Goal: Transaction & Acquisition: Purchase product/service

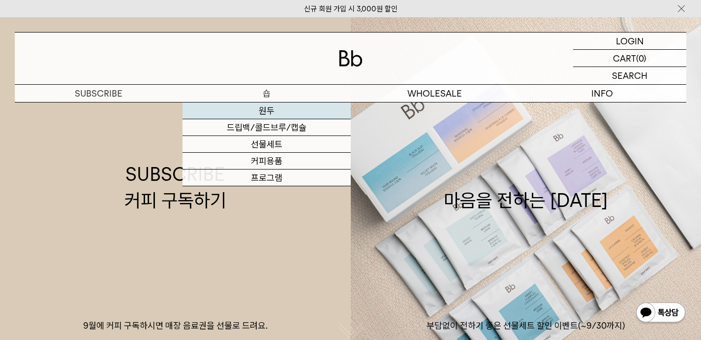
click at [264, 116] on link "원두" at bounding box center [267, 110] width 168 height 17
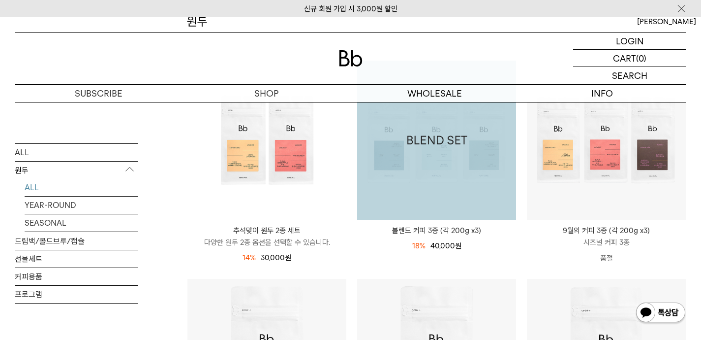
scroll to position [204, 0]
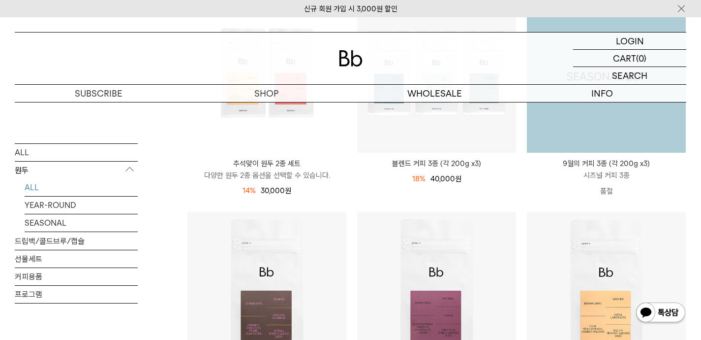
click at [594, 141] on img at bounding box center [606, 73] width 159 height 159
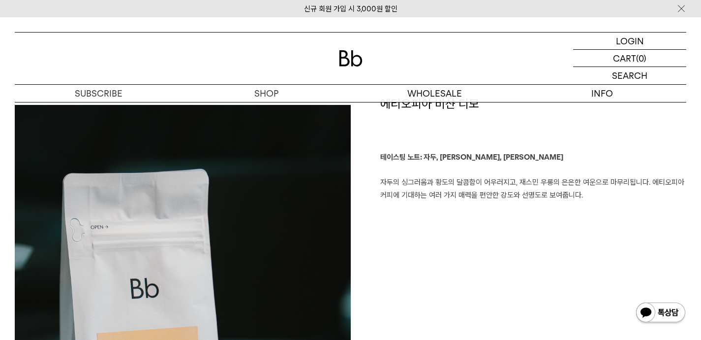
scroll to position [724, 0]
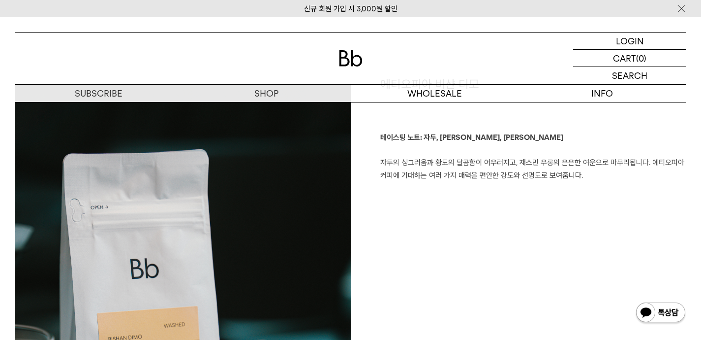
drag, startPoint x: 453, startPoint y: 151, endPoint x: 458, endPoint y: 229, distance: 77.9
click at [458, 229] on div "에티오피아 비샨 디모 테이스팅 노트: 자두, [PERSON_NAME], 재스민 우롱 자두의 싱그러움과 황도의 달콤함이 어우러지고, 재스민 우롱…" at bounding box center [519, 337] width 336 height 523
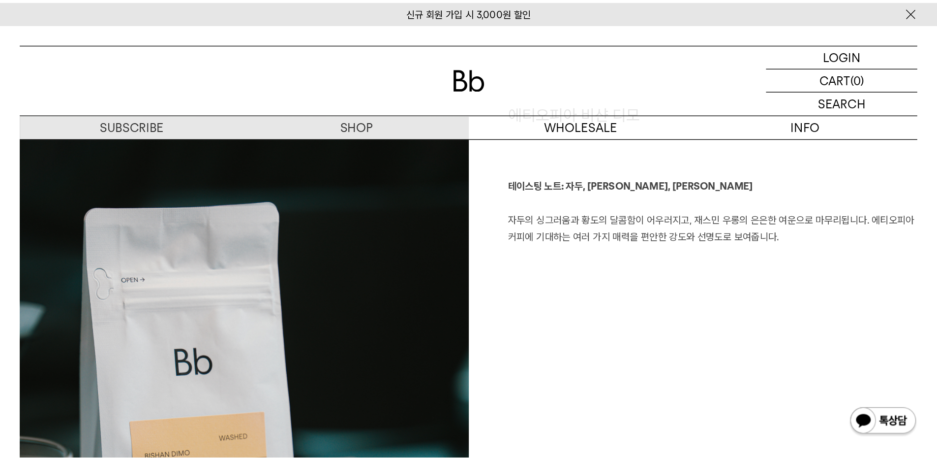
scroll to position [728, 0]
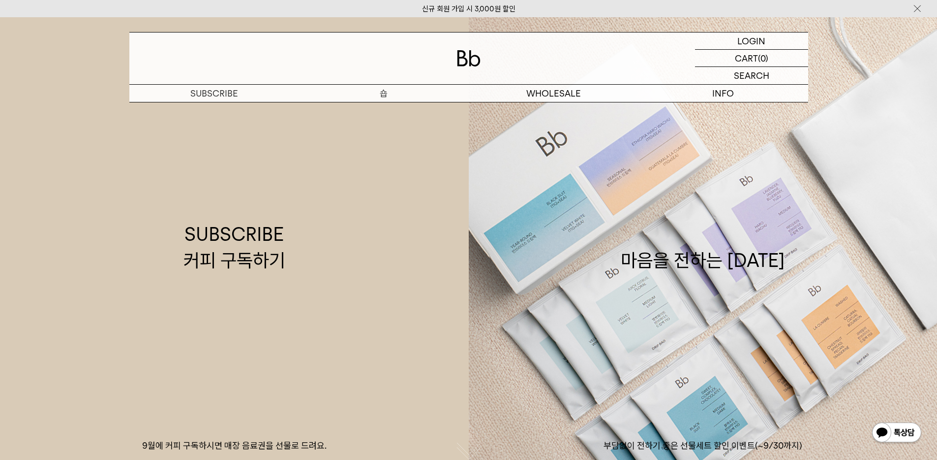
click at [384, 89] on p "숍" at bounding box center [384, 93] width 170 height 17
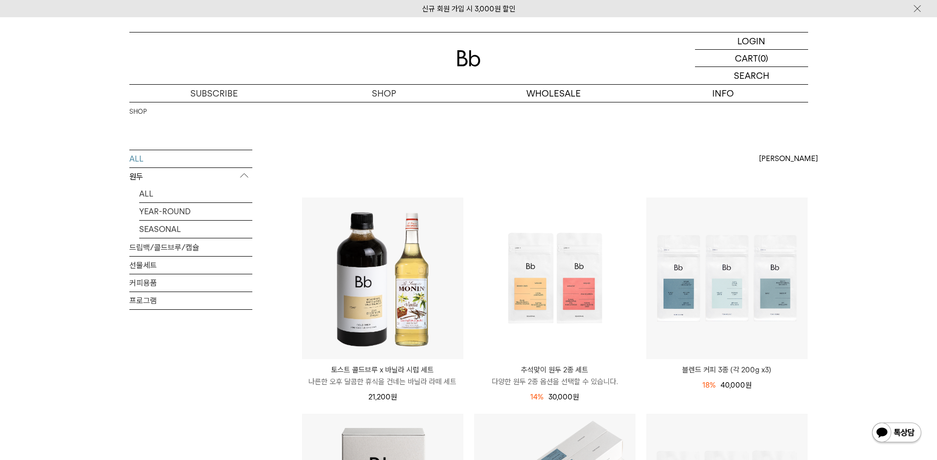
drag, startPoint x: 388, startPoint y: 95, endPoint x: 369, endPoint y: 2, distance: 94.5
click at [367, 171] on div "상품 27 개 최신순 최신순 인기순 낮은가격순 상품평순" at bounding box center [555, 173] width 507 height 47
click at [206, 98] on p "구독" at bounding box center [214, 93] width 170 height 17
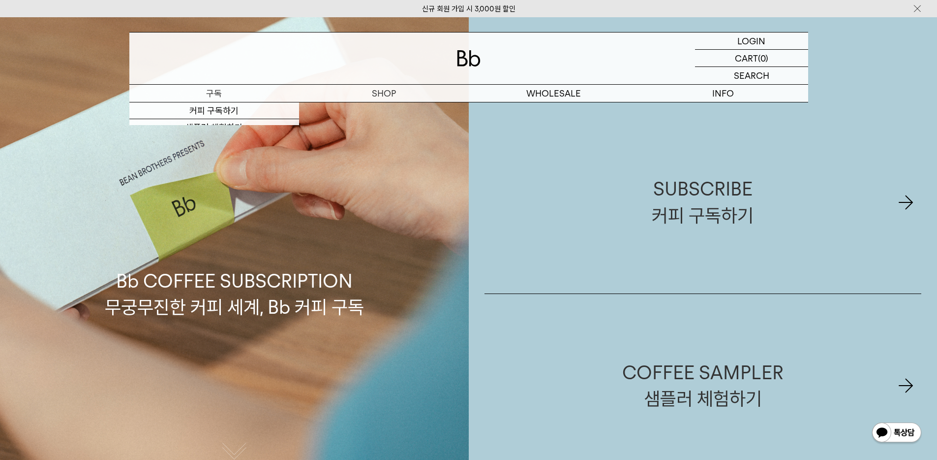
click at [225, 92] on p "구독" at bounding box center [214, 93] width 170 height 17
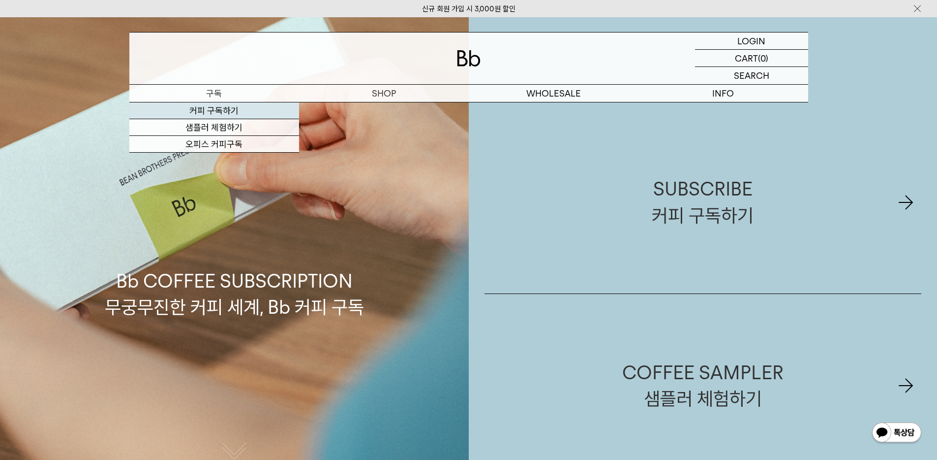
click at [218, 111] on link "커피 구독하기" at bounding box center [214, 110] width 170 height 17
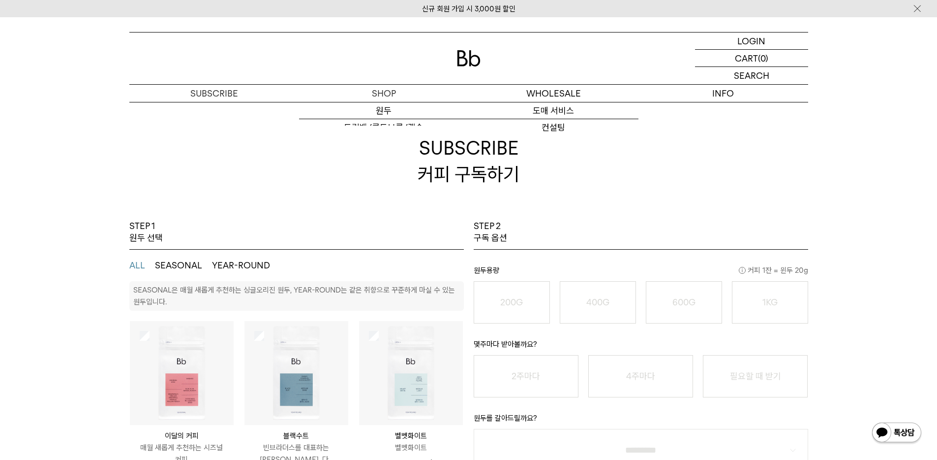
click at [461, 51] on img at bounding box center [469, 58] width 24 height 16
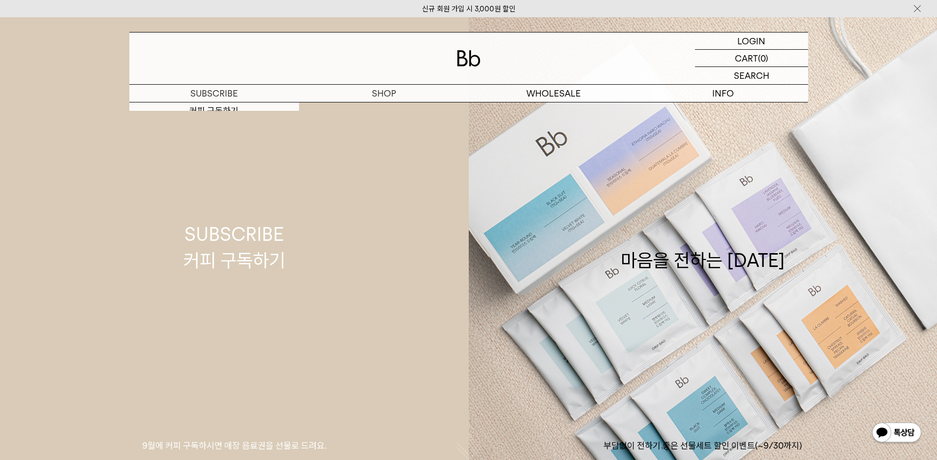
click at [229, 198] on link "SUBSCRIBE 커피 구독하기 9월에 커피 구독하시면 매장 음료권을 선물로 드려요." at bounding box center [234, 247] width 469 height 460
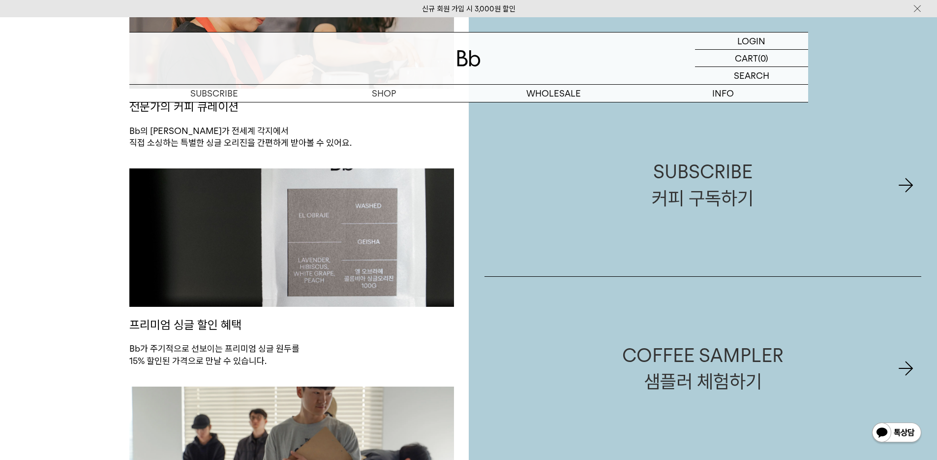
scroll to position [504, 0]
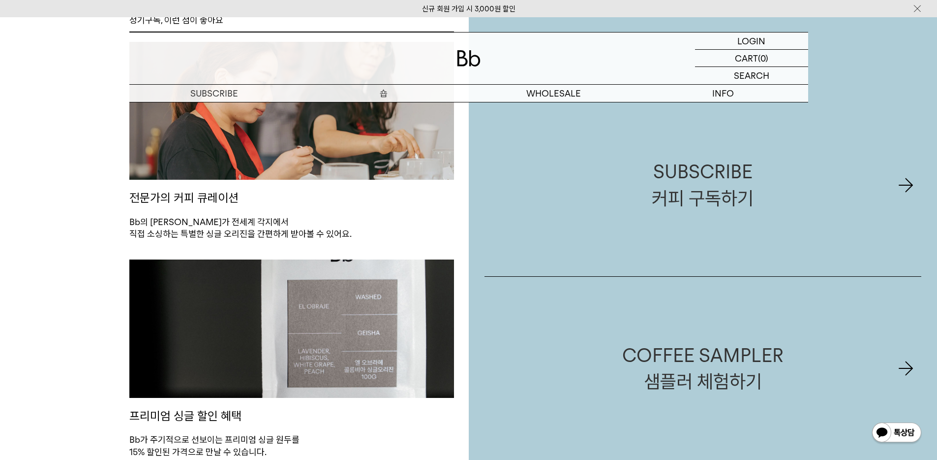
click at [387, 93] on p "숍" at bounding box center [384, 93] width 170 height 17
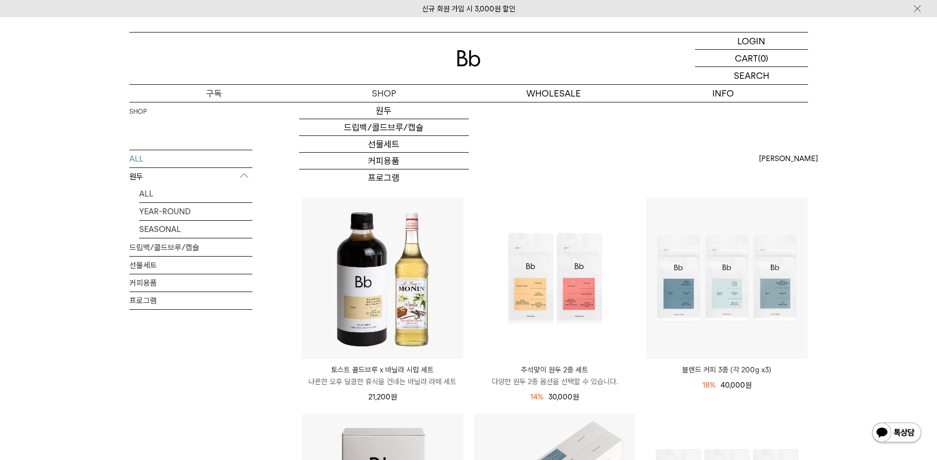
click at [189, 98] on p "구독" at bounding box center [214, 93] width 170 height 17
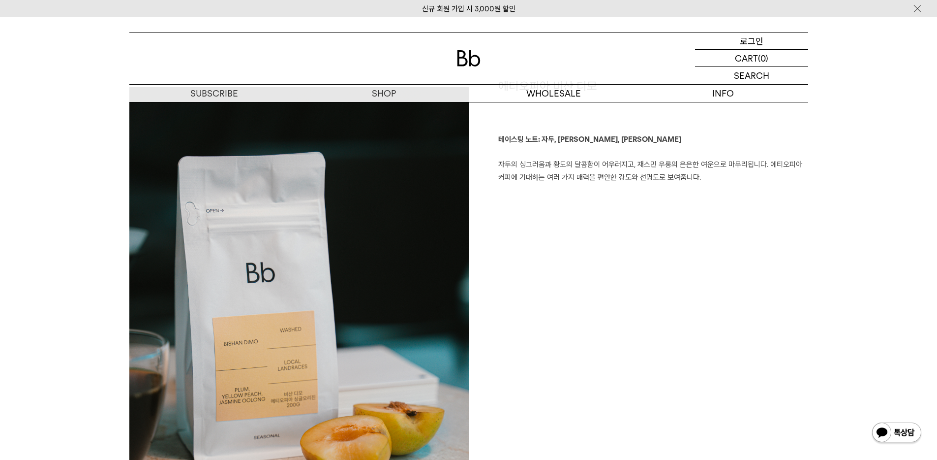
click at [721, 38] on div "LOGIN 로그인" at bounding box center [751, 40] width 113 height 17
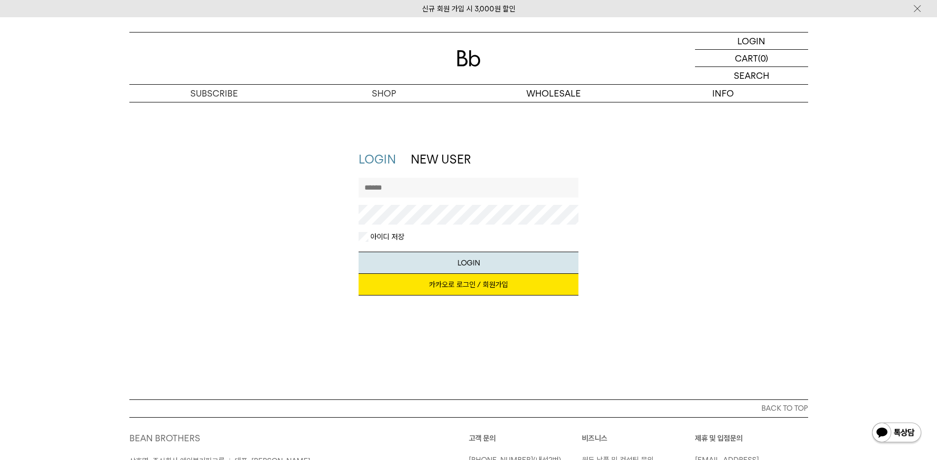
click at [421, 285] on link "카카오로 로그인 / 회원가입" at bounding box center [469, 285] width 220 height 22
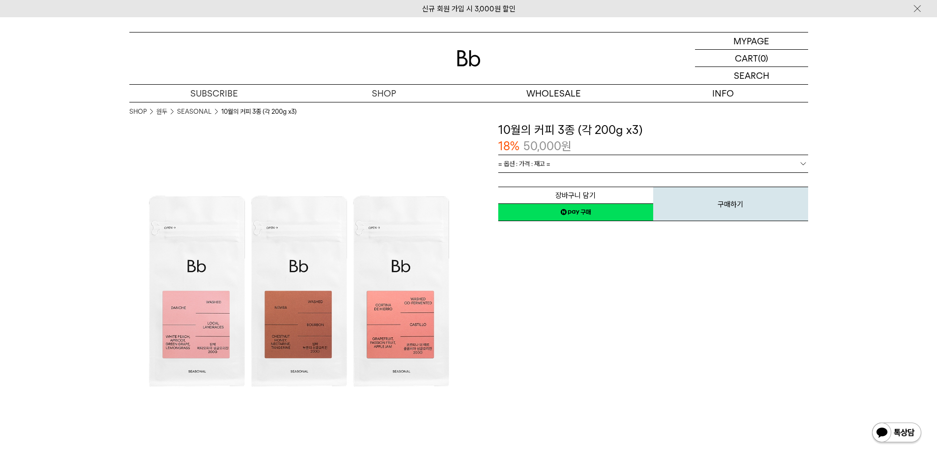
click at [595, 170] on link "= 옵션 : 가격 : 재고 =" at bounding box center [653, 163] width 310 height 17
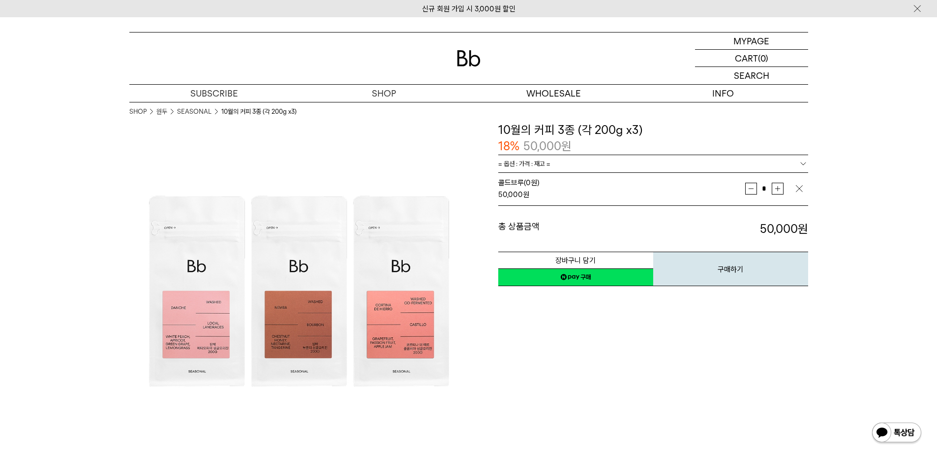
click at [800, 189] on img "button" at bounding box center [800, 189] width 10 height 10
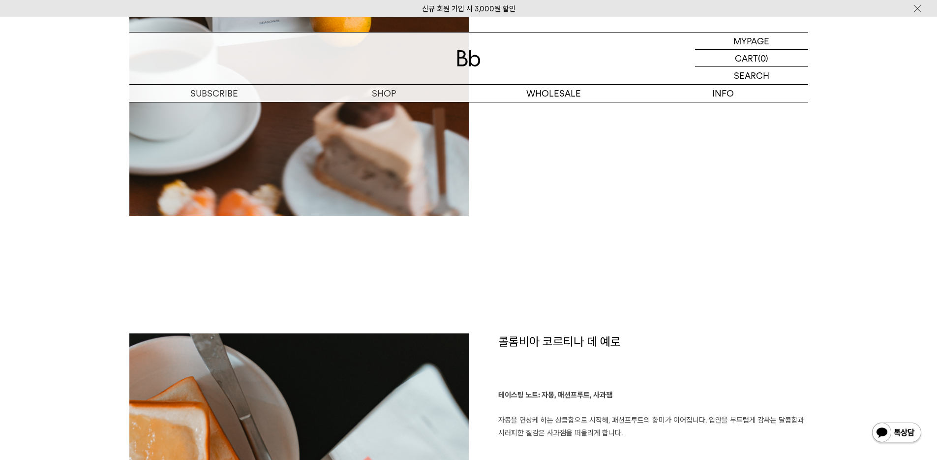
scroll to position [1909, 0]
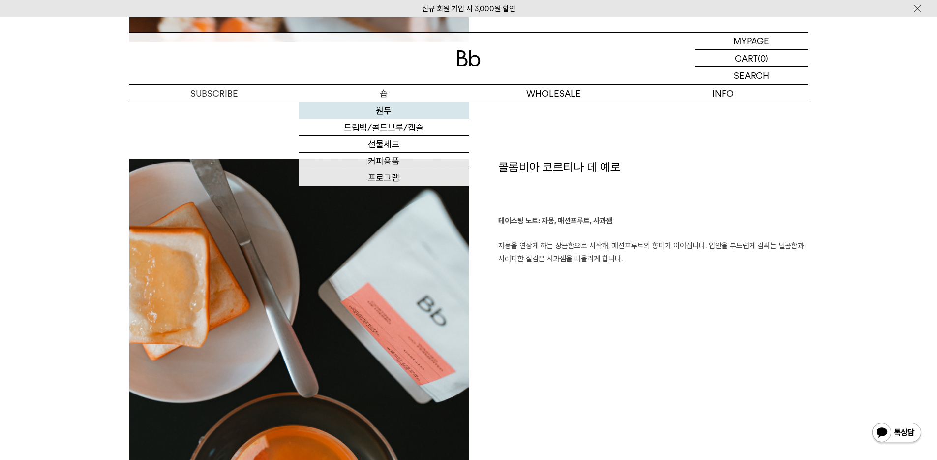
click at [378, 110] on link "원두" at bounding box center [384, 110] width 170 height 17
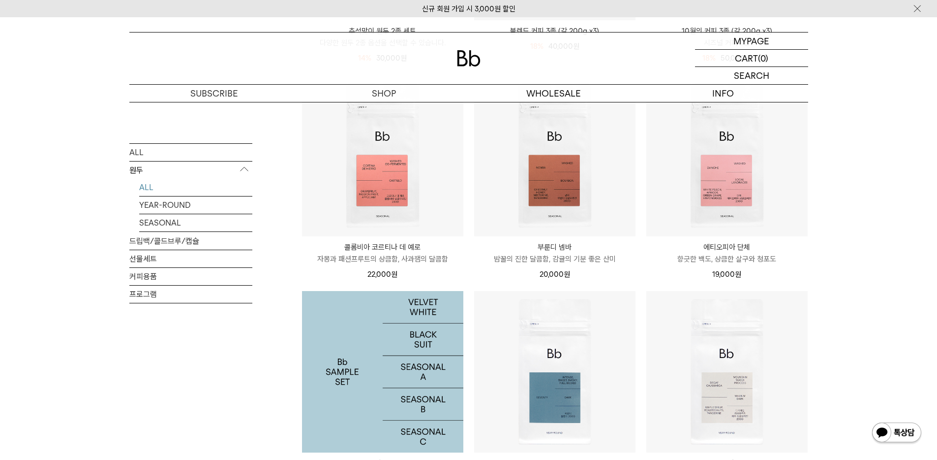
scroll to position [314, 0]
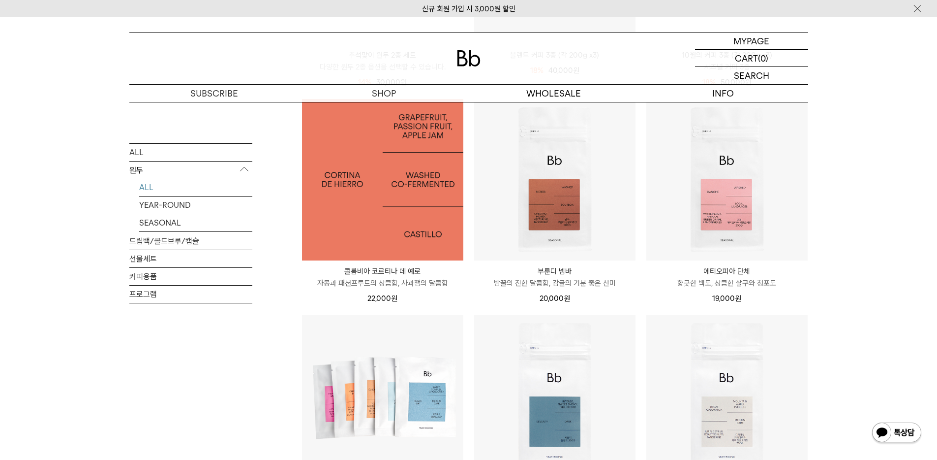
click at [422, 254] on img at bounding box center [382, 179] width 161 height 161
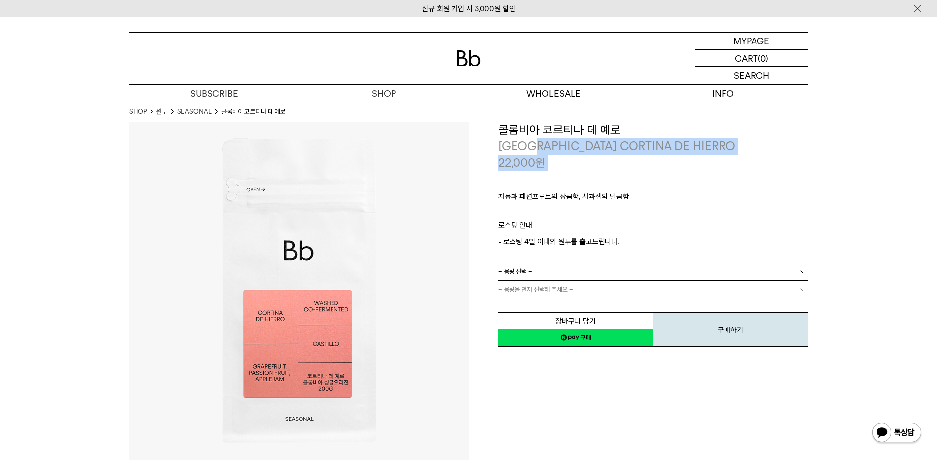
drag, startPoint x: 545, startPoint y: 143, endPoint x: 649, endPoint y: 185, distance: 111.9
click at [649, 185] on div "**********" at bounding box center [653, 235] width 310 height 226
click at [649, 185] on div "자몽과 패션프루트의 상큼함, 사과잼의 달콤함 ㅤ 로스팅 안내 - 로스팅 4일 이내의 원두를 출고드립니다." at bounding box center [653, 217] width 310 height 92
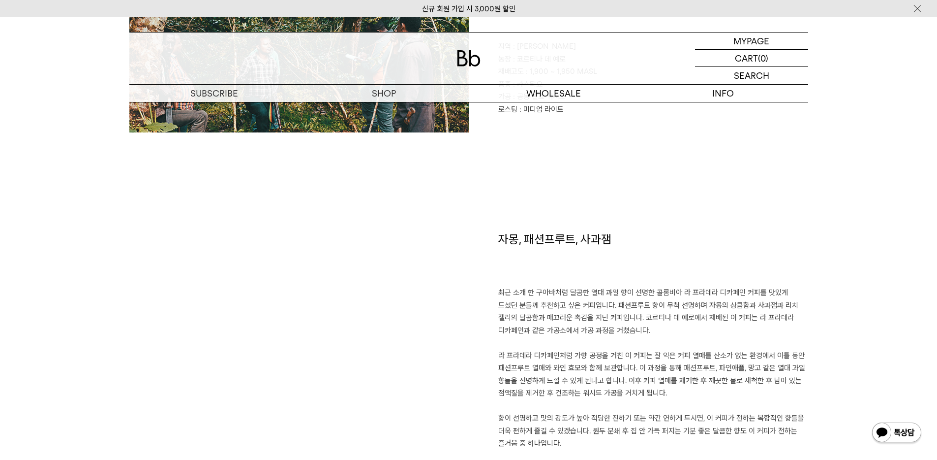
scroll to position [628, 0]
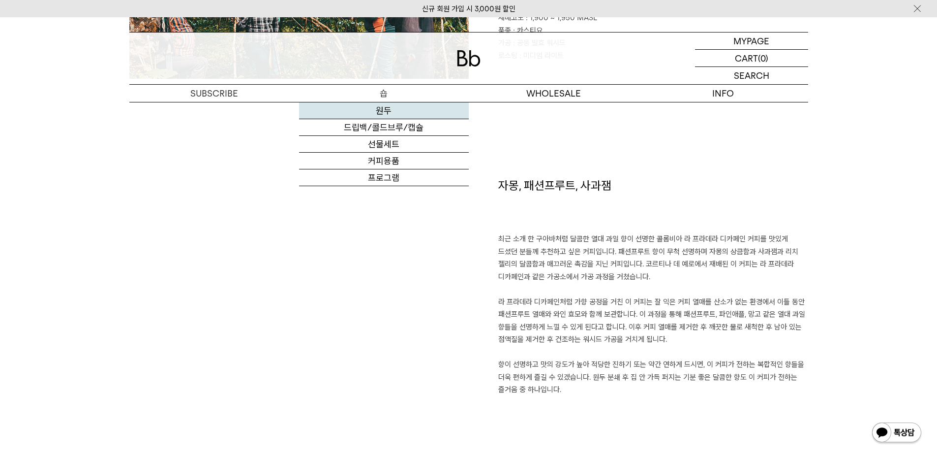
click at [354, 111] on link "원두" at bounding box center [384, 110] width 170 height 17
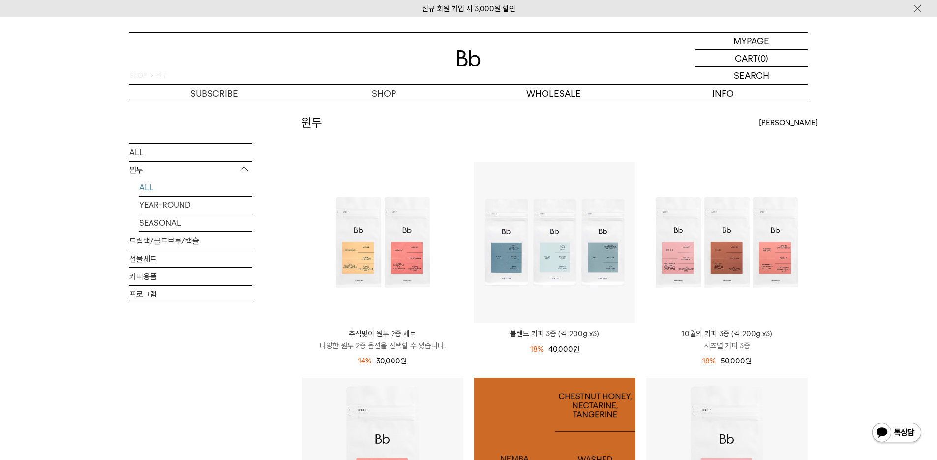
scroll to position [269, 0]
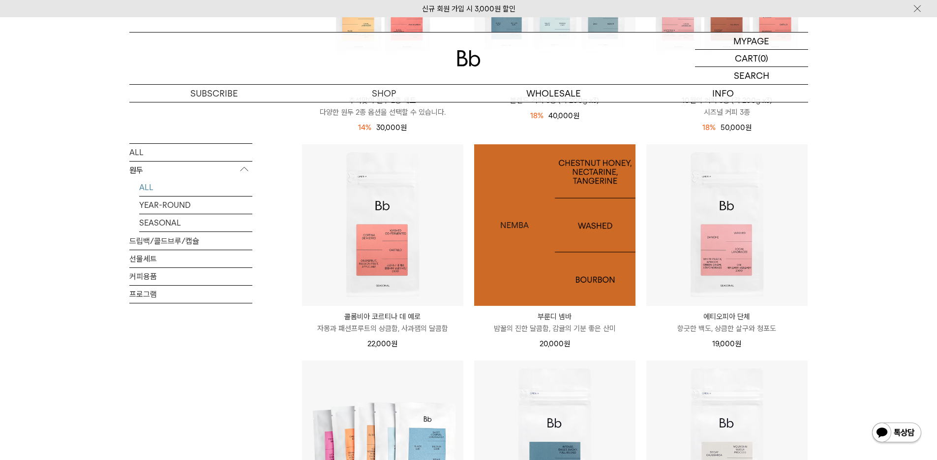
click at [573, 236] on img at bounding box center [554, 224] width 161 height 161
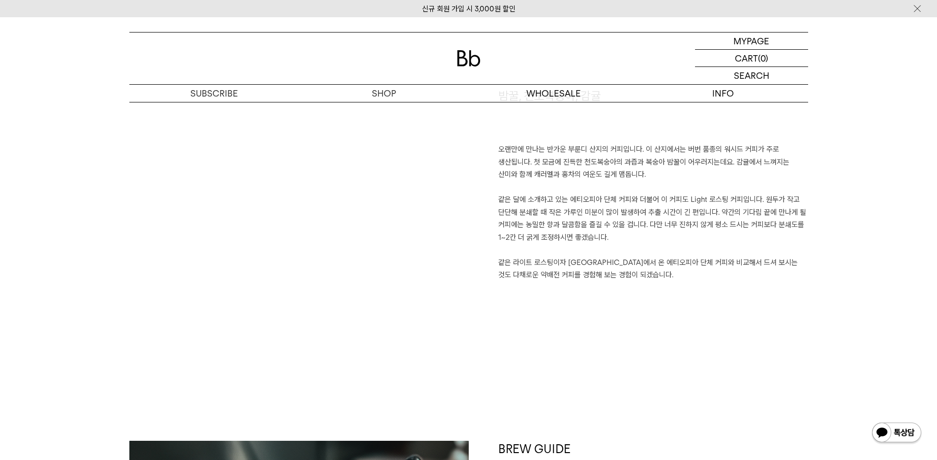
scroll to position [718, 0]
drag, startPoint x: 626, startPoint y: 142, endPoint x: 638, endPoint y: 298, distance: 156.5
click at [638, 298] on div "밤꿀, 천도복숭아, 감귤 오랜만에 만나는 반가운 부룬디 산지의 커피입니다. 이 산지에서는 버번 품종의 워시드 커피가 주로 생산됩니다. 첫 모금…" at bounding box center [639, 215] width 340 height 254
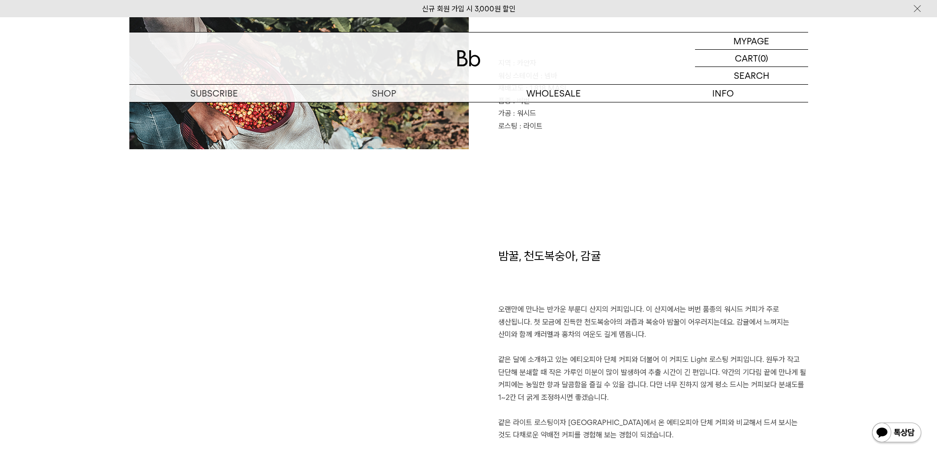
scroll to position [611, 0]
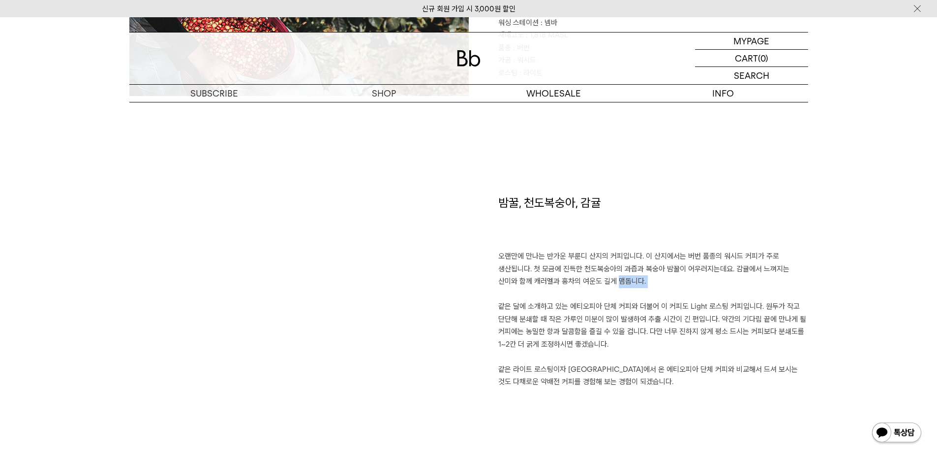
click at [585, 287] on p "오랜만에 만나는 반가운 부룬디 산지의 커피입니다. 이 산지에서는 버번 품종의 워시드 커피가 주로 생산됩니다. 첫 모금에 진득한 천도복숭아의 과…" at bounding box center [653, 319] width 310 height 138
click at [587, 273] on p "오랜만에 만나는 반가운 부룬디 산지의 커피입니다. 이 산지에서는 버번 품종의 워시드 커피가 주로 생산됩니다. 첫 모금에 진득한 천도복숭아의 과…" at bounding box center [653, 319] width 310 height 138
drag, startPoint x: 565, startPoint y: 244, endPoint x: 731, endPoint y: 239, distance: 165.9
click at [732, 239] on h1 "밤꿀, 천도복숭아, 감귤" at bounding box center [653, 222] width 310 height 56
click at [731, 239] on h1 "밤꿀, 천도복숭아, 감귤" at bounding box center [653, 222] width 310 height 56
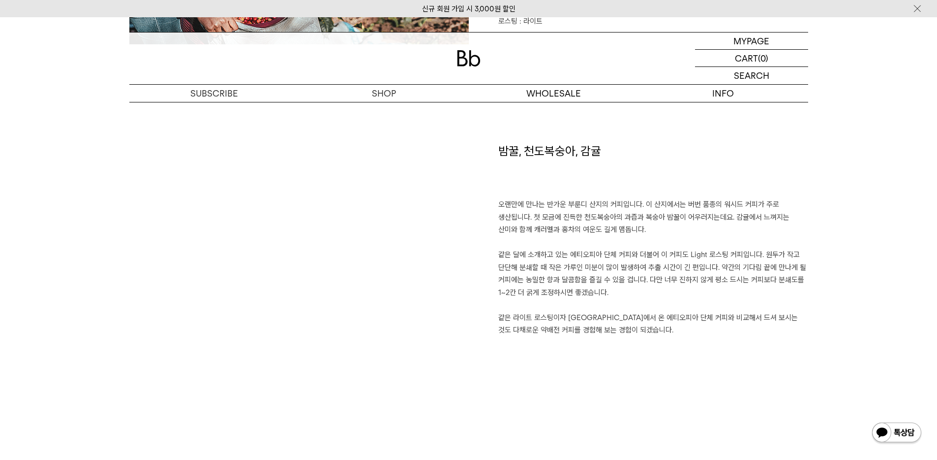
scroll to position [663, 0]
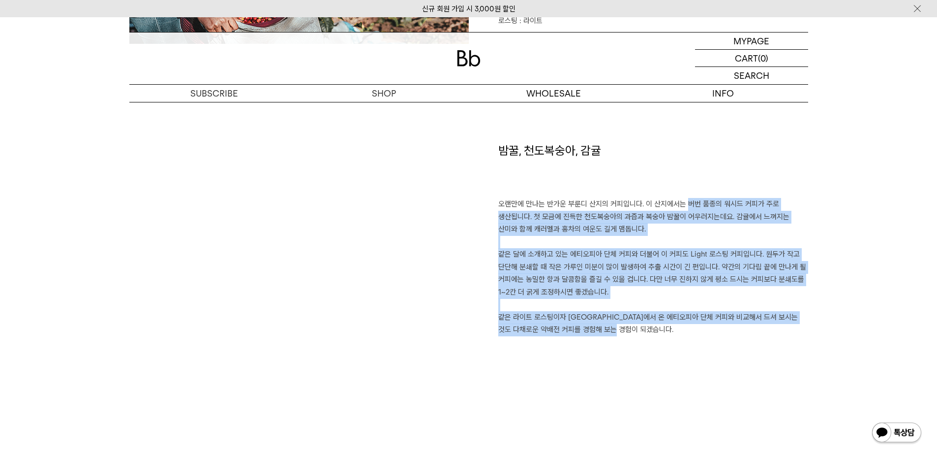
drag, startPoint x: 677, startPoint y: 205, endPoint x: 664, endPoint y: 351, distance: 146.7
click at [664, 351] on div "밤꿀, 천도복숭아, 감귤 오랜만에 만나는 반가운 부룬디 산지의 커피입니다. 이 산지에서는 버번 품종의 워시드 커피가 주로 생산됩니다. 첫 모금…" at bounding box center [639, 269] width 340 height 254
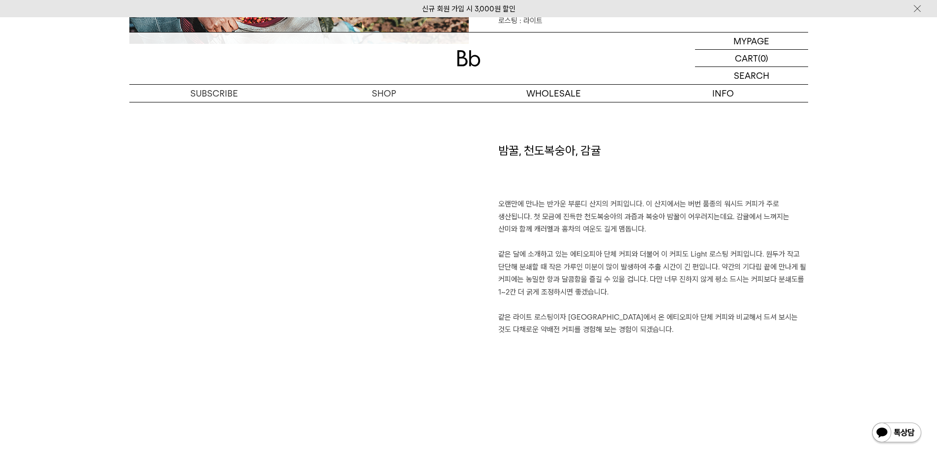
click at [664, 351] on div "밤꿀, 천도복숭아, 감귤 오랜만에 만나는 반가운 부룬디 산지의 커피입니다. 이 산지에서는 버번 품종의 워시드 커피가 주로 생산됩니다. 첫 모금…" at bounding box center [639, 269] width 340 height 254
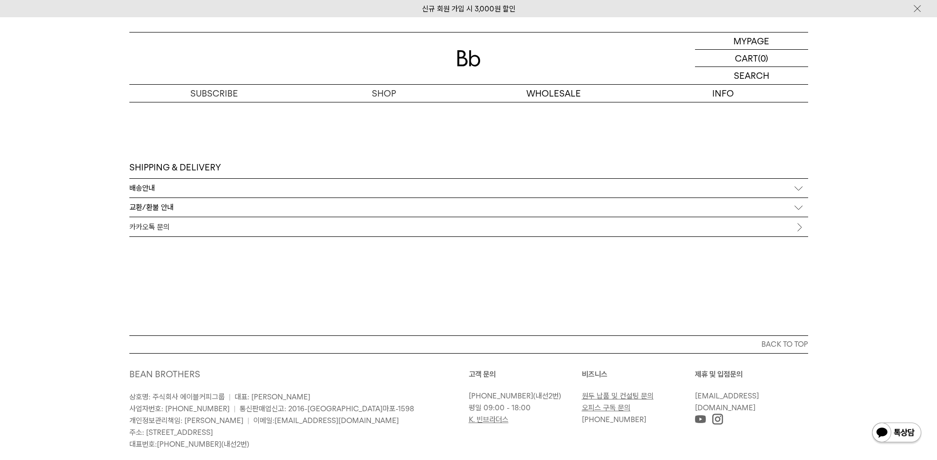
scroll to position [2777, 0]
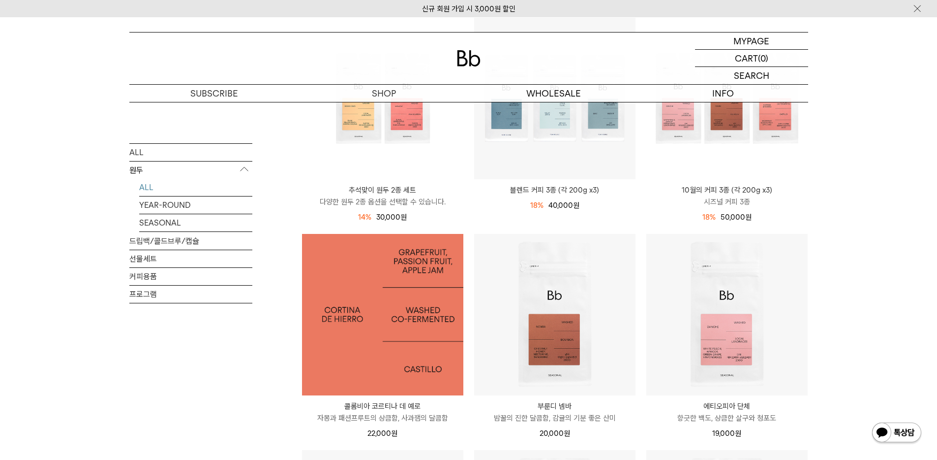
scroll to position [168, 0]
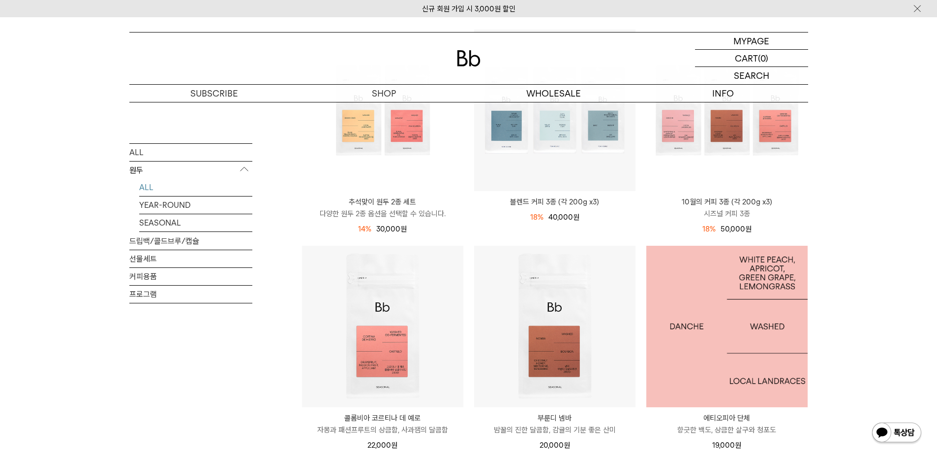
click at [783, 335] on img at bounding box center [727, 326] width 161 height 161
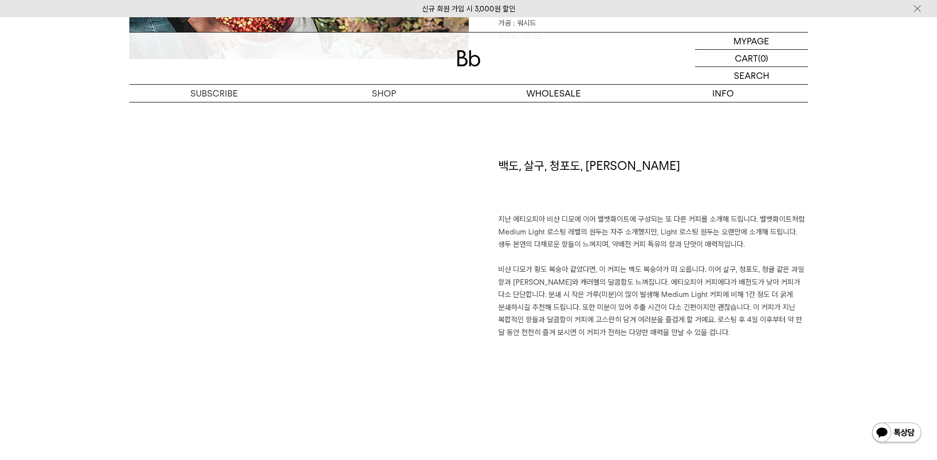
scroll to position [657, 0]
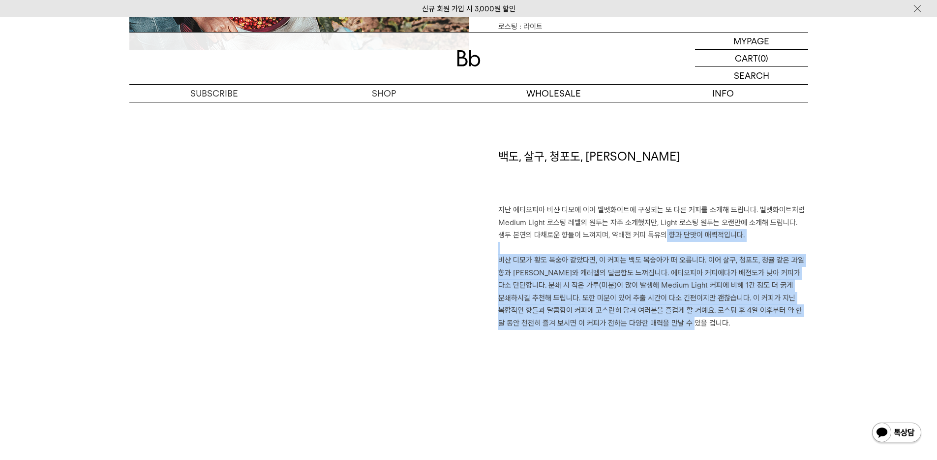
drag, startPoint x: 636, startPoint y: 240, endPoint x: 652, endPoint y: 338, distance: 99.2
click at [652, 338] on div "백도, 살구, 청포도, 레몬그라스 지난 에티오피아 비샨 디모에 이어 벨벳화이트에 구성되는 또 다른 커피를 소개해 드립니다. 벨벳화이트처럼 Me…" at bounding box center [639, 275] width 340 height 254
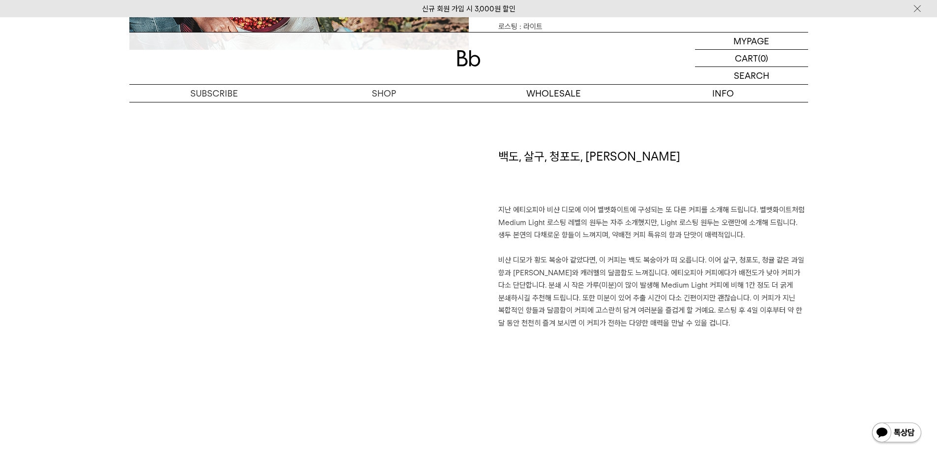
click at [653, 338] on div "백도, 살구, 청포도, 레몬그라스 지난 에티오피아 비샨 디모에 이어 벨벳화이트에 구성되는 또 다른 커피를 소개해 드립니다. 벨벳화이트처럼 Me…" at bounding box center [639, 275] width 340 height 254
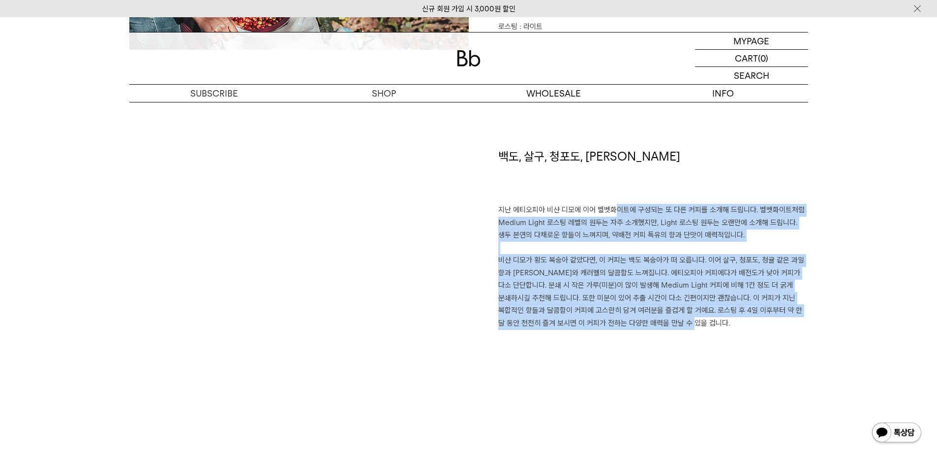
drag, startPoint x: 692, startPoint y: 324, endPoint x: 601, endPoint y: 206, distance: 148.7
click at [601, 206] on p "지난 에티오피아 비샨 디모에 이어 벨벳화이트에 구성되는 또 다른 커피를 소개해 드립니다. 벨벳화이트처럼 Medium Light 로스팅 레벨의 …" at bounding box center [653, 266] width 310 height 125
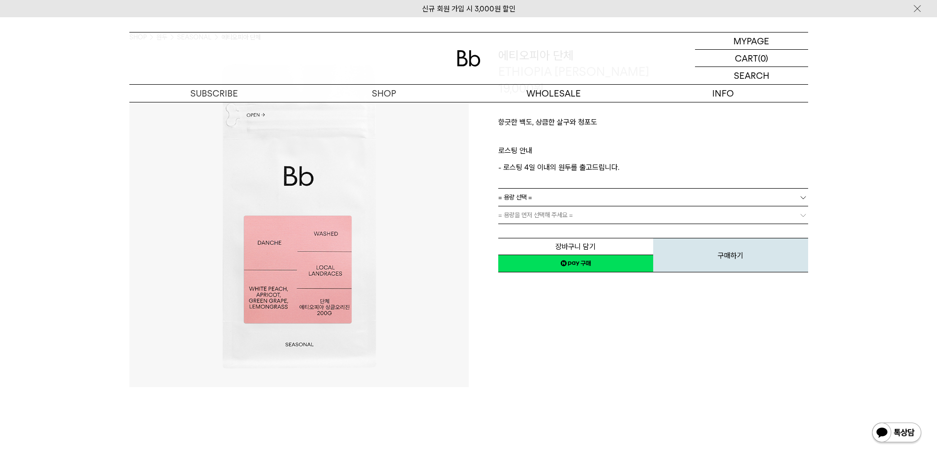
scroll to position [0, 0]
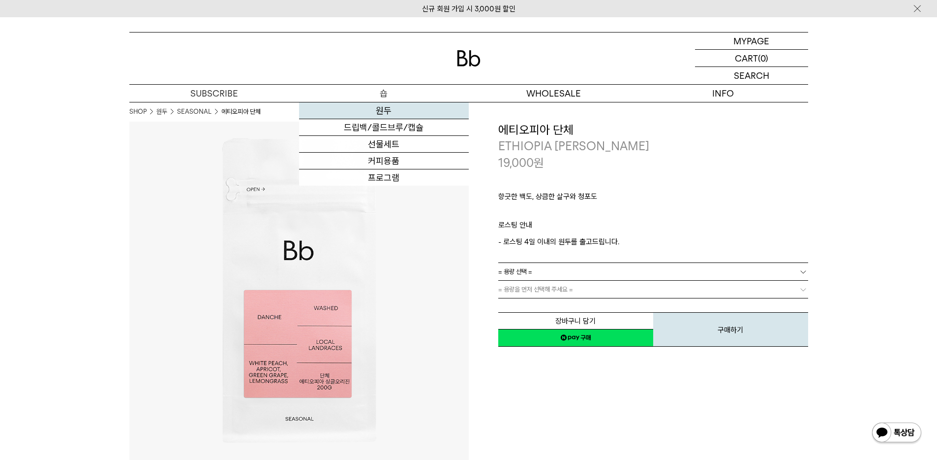
click at [391, 111] on link "원두" at bounding box center [384, 110] width 170 height 17
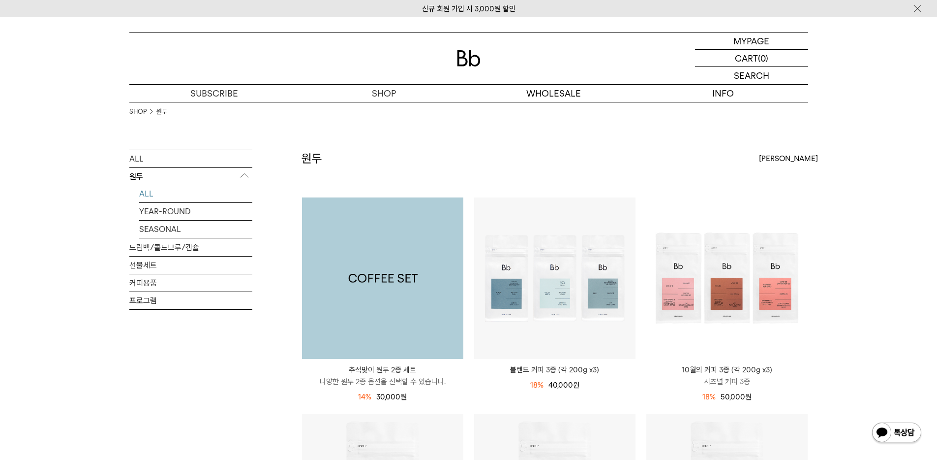
click at [422, 252] on img at bounding box center [382, 277] width 161 height 161
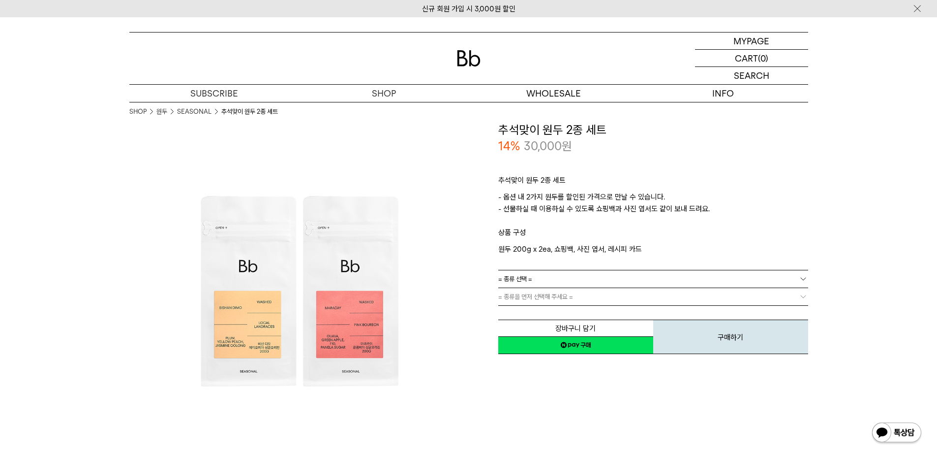
click at [590, 286] on link "= 종류 선택 =" at bounding box center [653, 278] width 310 height 17
click at [555, 281] on link "= 종류 선택 =" at bounding box center [653, 278] width 310 height 17
click at [564, 278] on link "= 종류 선택 =" at bounding box center [653, 278] width 310 height 17
click at [551, 310] on div "장바구니 담기 찜하기 NAVER 네이버 ID로 간편구매 네이버페이 네이버페이 구매하기 찜하기 이전 이벤트 Npay 머니 우리 통장 최대 1만원…" at bounding box center [653, 330] width 310 height 50
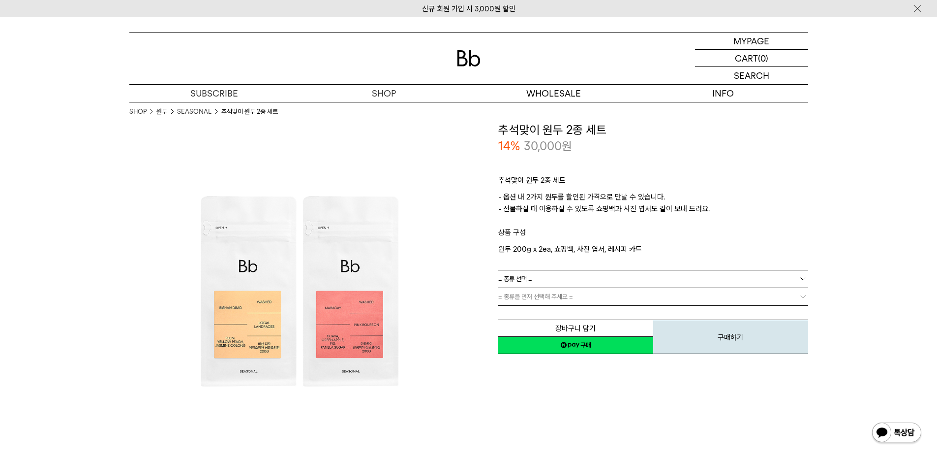
click at [549, 293] on span "= 종류을 먼저 선택해 주세요 =" at bounding box center [535, 296] width 75 height 17
click at [546, 297] on span "= 종류을 먼저 선택해 주세요 =" at bounding box center [535, 296] width 75 height 17
click at [542, 275] on link "= 종류 선택 =" at bounding box center [653, 278] width 310 height 17
click at [538, 296] on li "블랙수트+벨벳화이트" at bounding box center [658, 297] width 300 height 18
click at [536, 299] on span "= 종류을 먼저 선택해 주세요 =" at bounding box center [535, 296] width 75 height 17
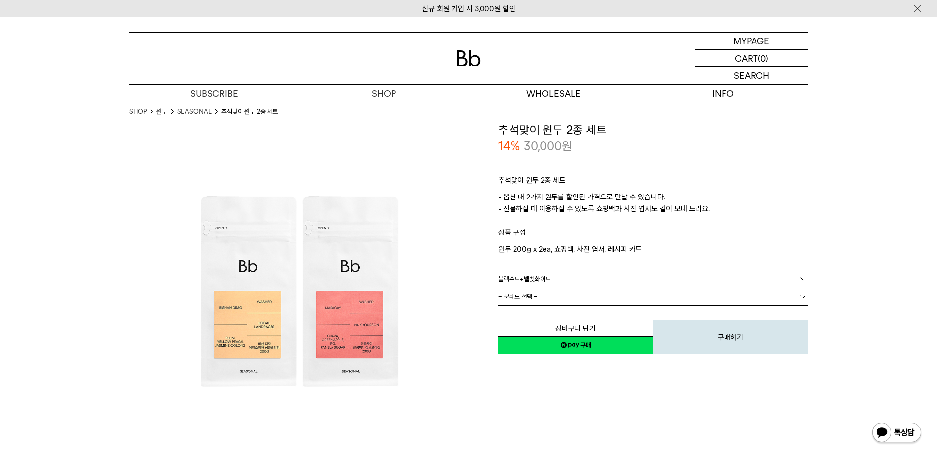
click at [536, 295] on span "= 분쇄도 선택 =" at bounding box center [517, 296] width 39 height 17
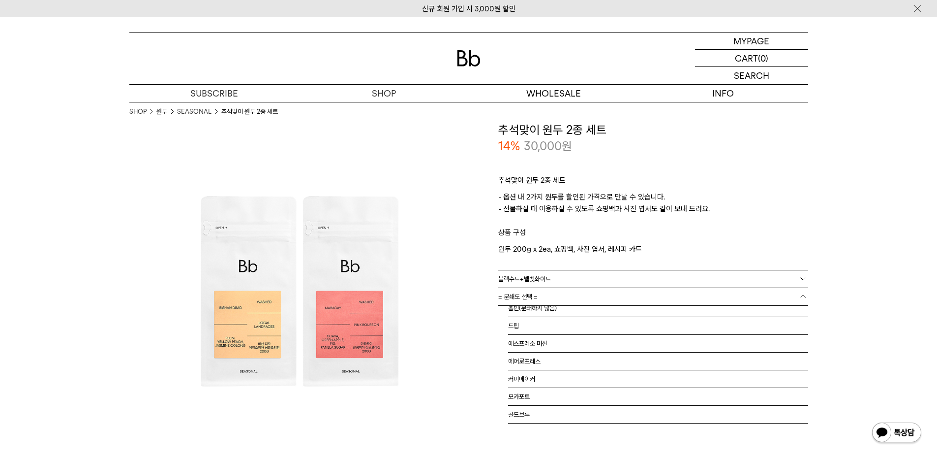
click at [469, 71] on div at bounding box center [468, 58] width 679 height 52
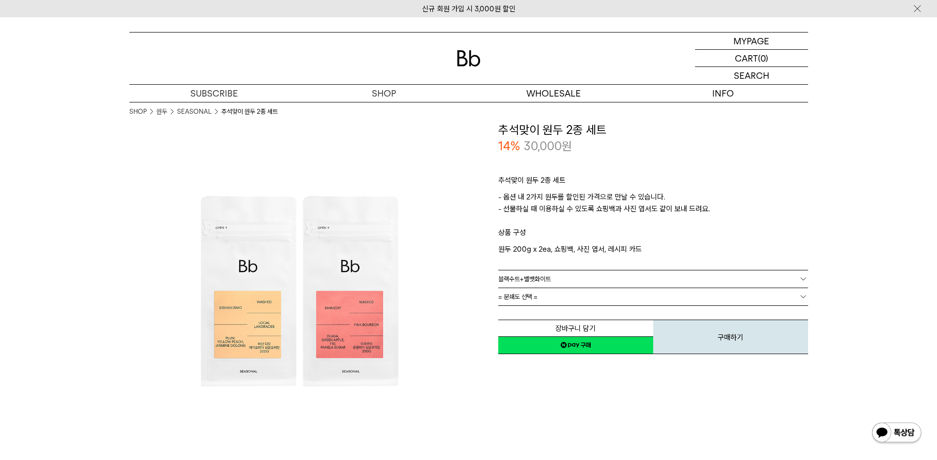
click at [468, 64] on img at bounding box center [469, 58] width 24 height 16
